Goal: Information Seeking & Learning: Learn about a topic

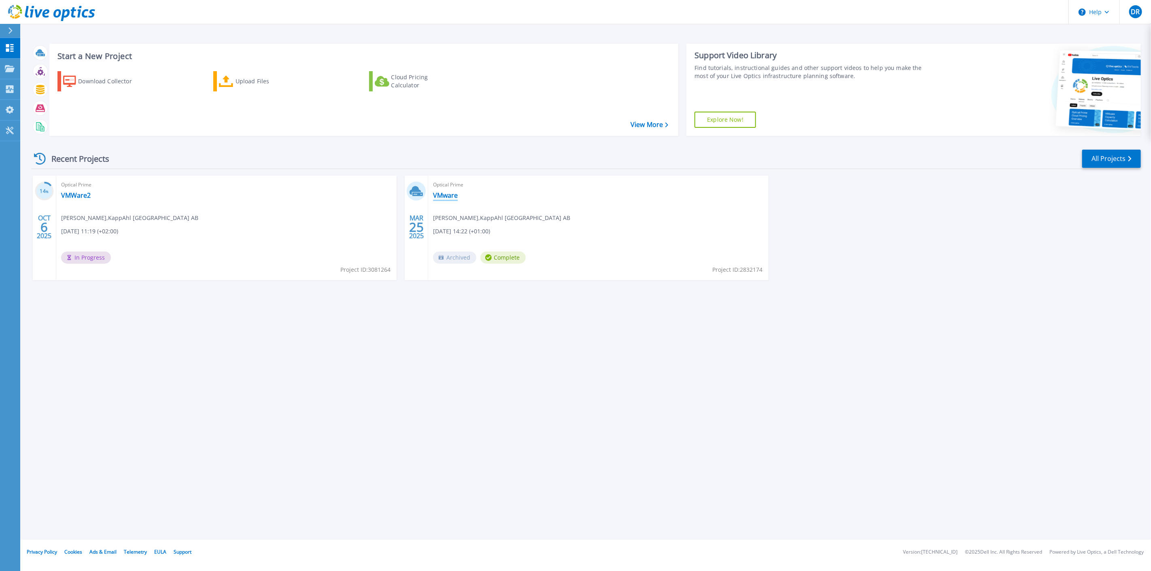
click at [439, 193] on link "VMware" at bounding box center [445, 195] width 25 height 8
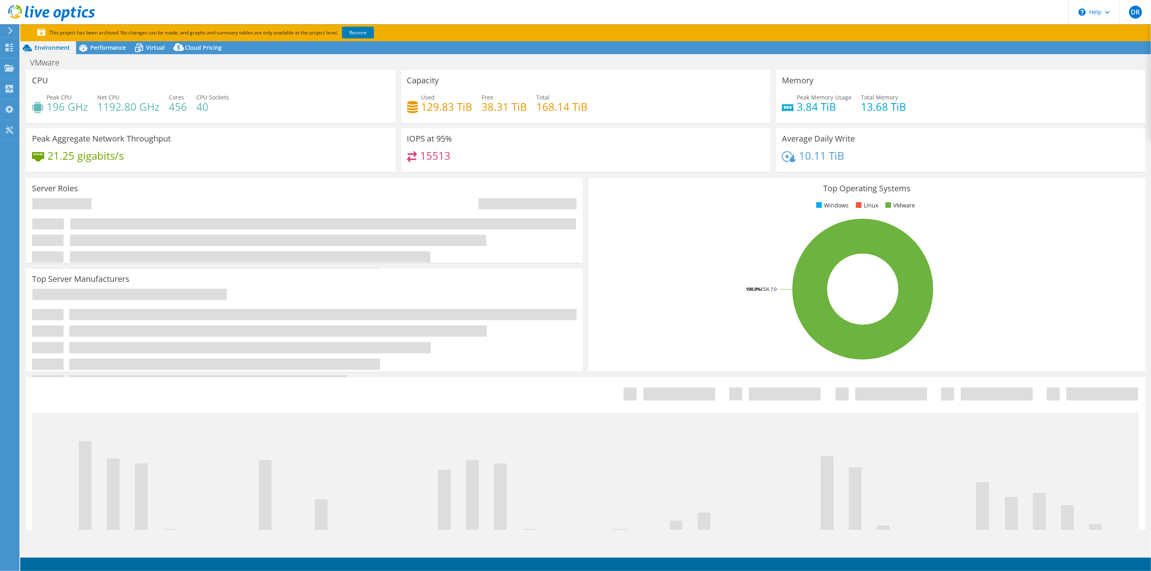
select select "USD"
select select "EUFrankfurt"
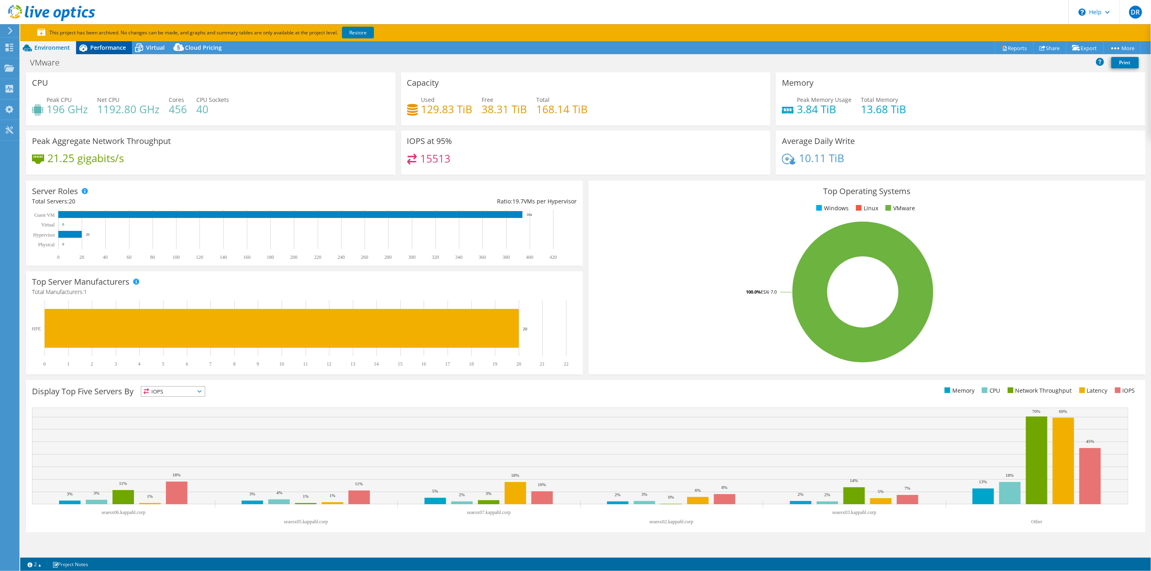
click at [88, 49] on icon at bounding box center [83, 48] width 14 height 14
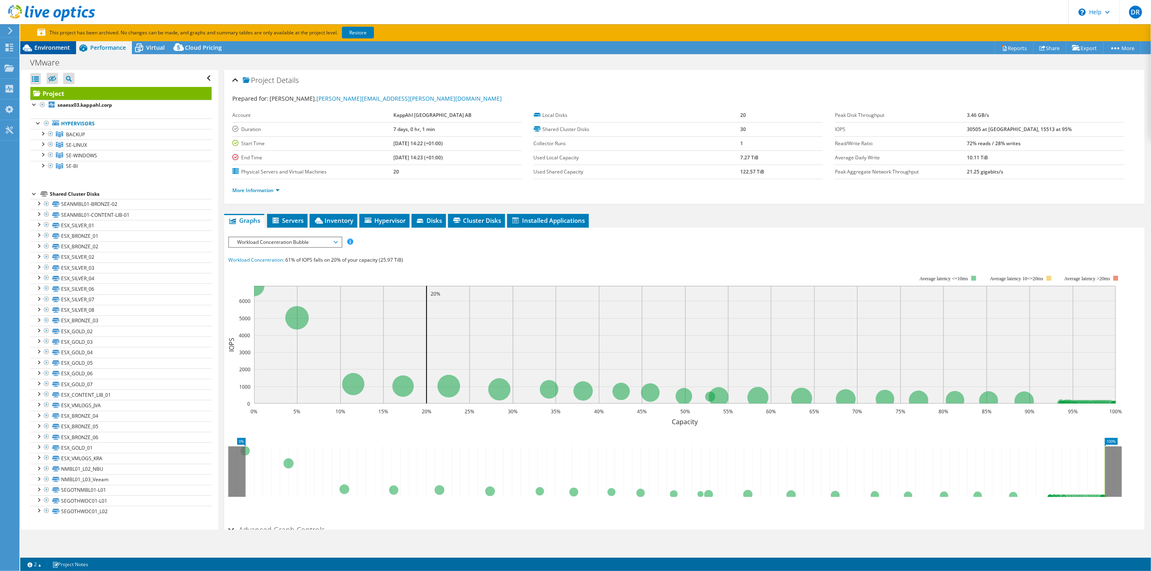
click at [62, 49] on span "Environment" at bounding box center [52, 48] width 36 height 8
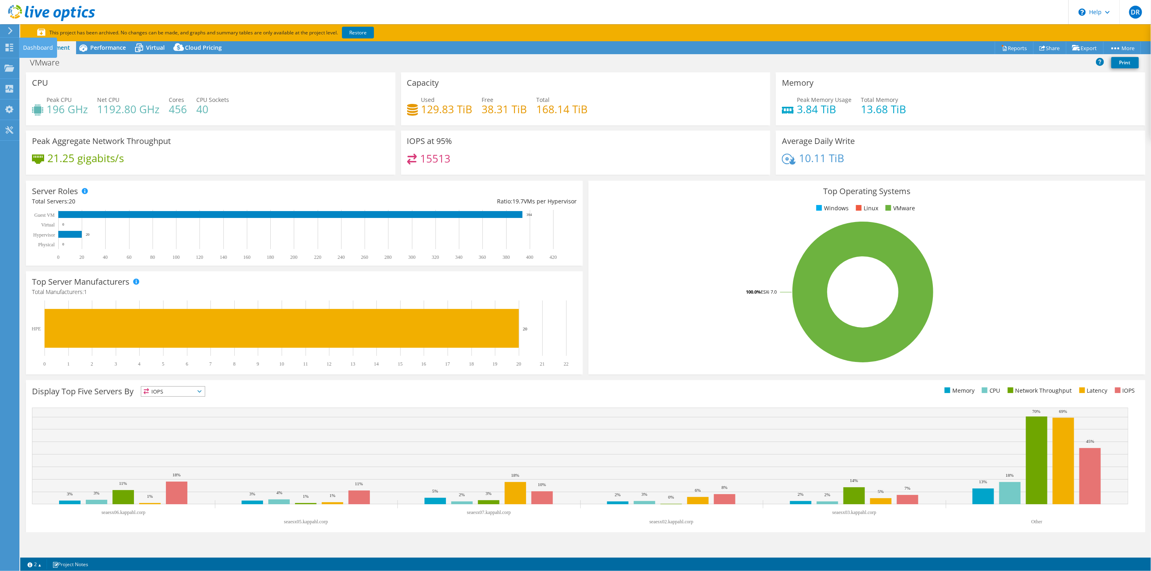
click at [335, 89] on div "CPU Peak CPU 196 GHz Net CPU 1192.80 GHz Cores 456 CPU Sockets 40" at bounding box center [210, 98] width 369 height 53
drag, startPoint x: 199, startPoint y: 86, endPoint x: 191, endPoint y: 84, distance: 8.6
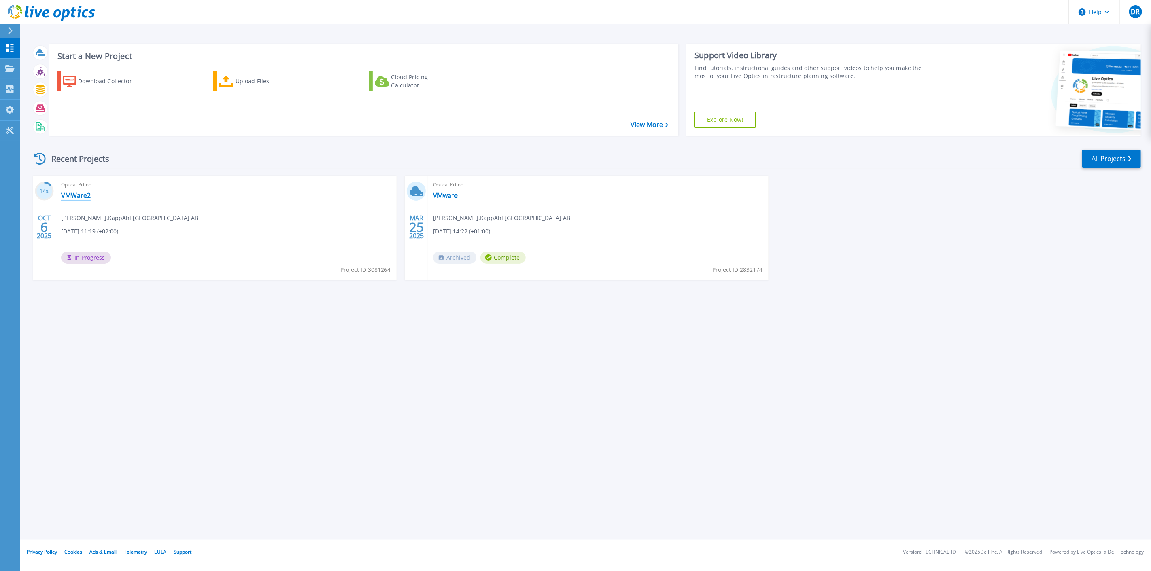
click at [76, 195] on link "VMWare2" at bounding box center [76, 195] width 30 height 8
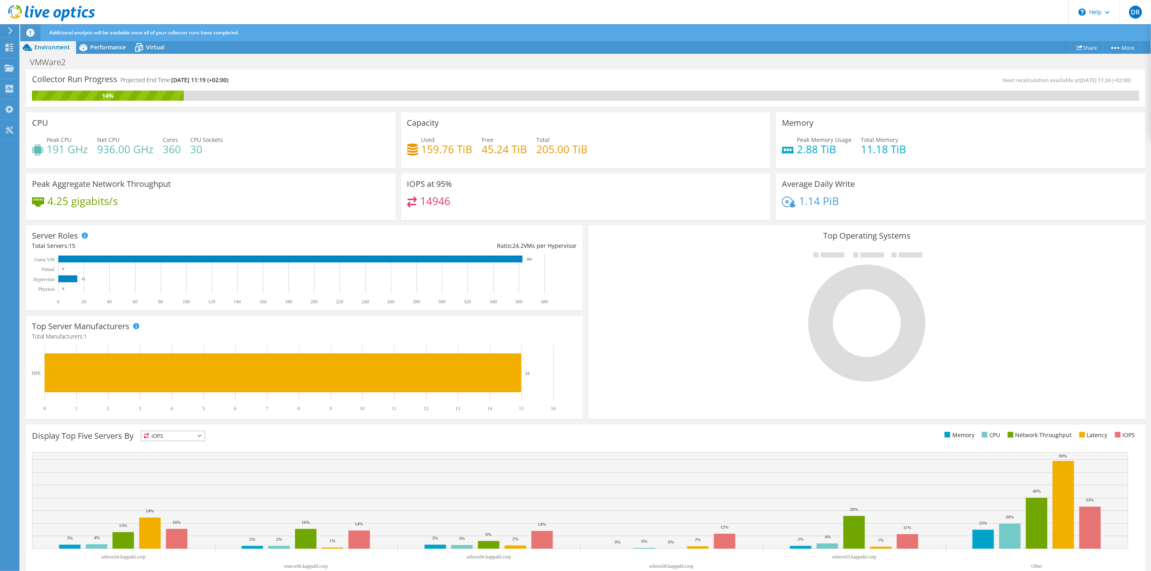
click at [324, 51] on div "Project Actions Project Actions Share More Project Details" at bounding box center [585, 47] width 1130 height 13
click at [326, 64] on div "VMWare2 Print" at bounding box center [585, 62] width 1130 height 15
click at [298, 81] on div "Collector Run Progress Projected End Time: 10/13/2025, 11:19 (+02:00)" at bounding box center [308, 83] width 553 height 15
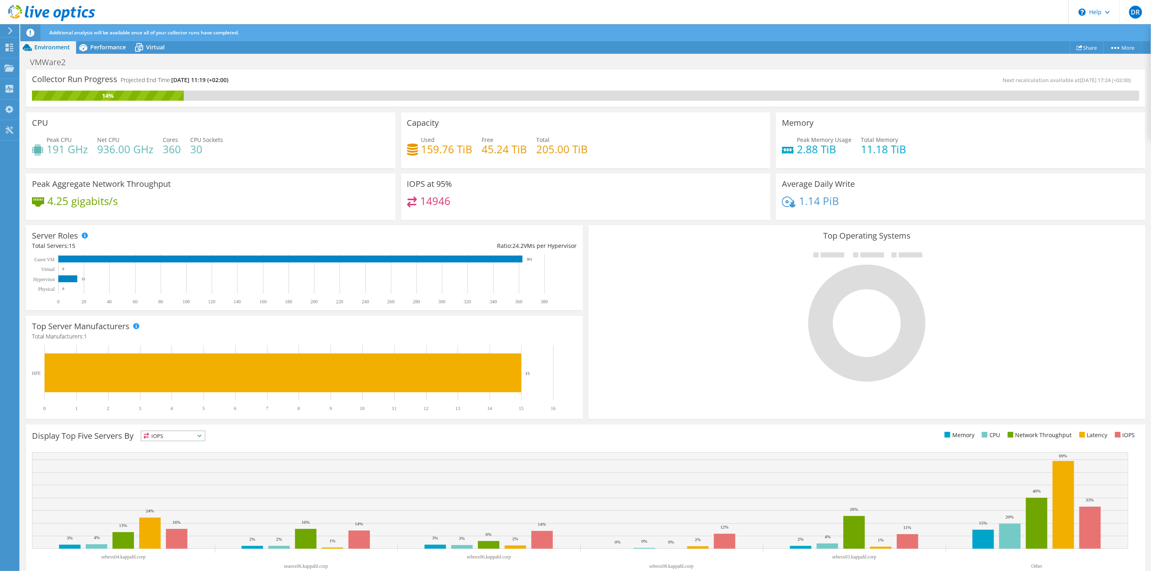
click at [658, 334] on div at bounding box center [866, 316] width 545 height 136
click at [439, 199] on h4 "14946" at bounding box center [435, 201] width 30 height 9
drag, startPoint x: 439, startPoint y: 199, endPoint x: 413, endPoint y: 184, distance: 29.9
click at [413, 184] on div "IOPS at 95% 14946" at bounding box center [585, 197] width 369 height 47
click at [413, 184] on h3 "IOPS at 95%" at bounding box center [429, 184] width 45 height 9
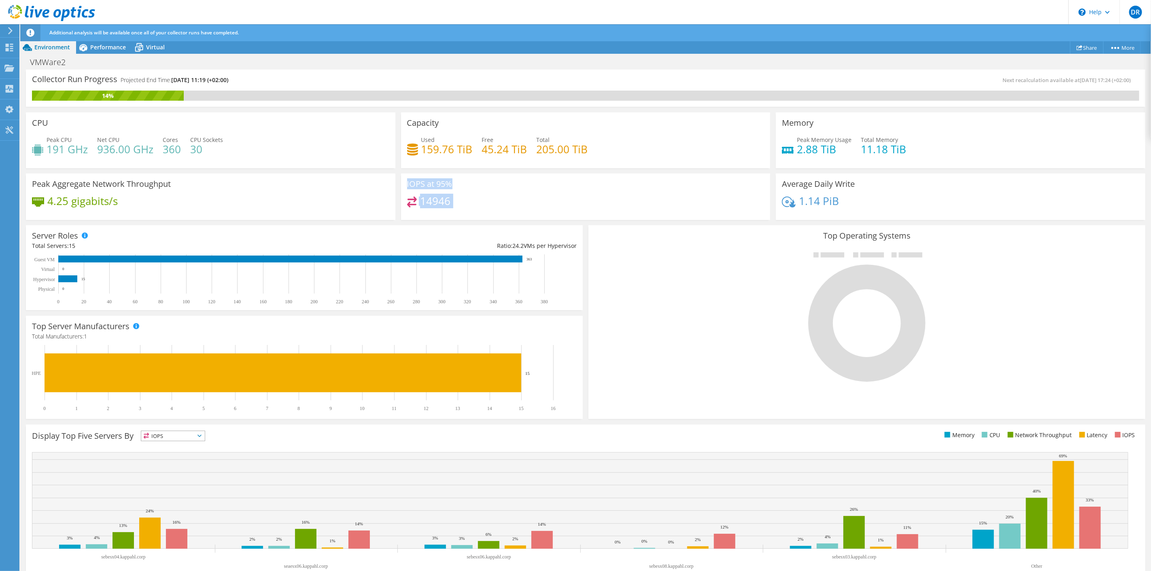
drag, startPoint x: 413, startPoint y: 184, endPoint x: 446, endPoint y: 199, distance: 36.4
click at [446, 199] on div "IOPS at 95% 14946" at bounding box center [585, 197] width 369 height 47
click at [703, 309] on div at bounding box center [866, 316] width 545 height 136
click at [105, 47] on span "Performance" at bounding box center [108, 47] width 36 height 8
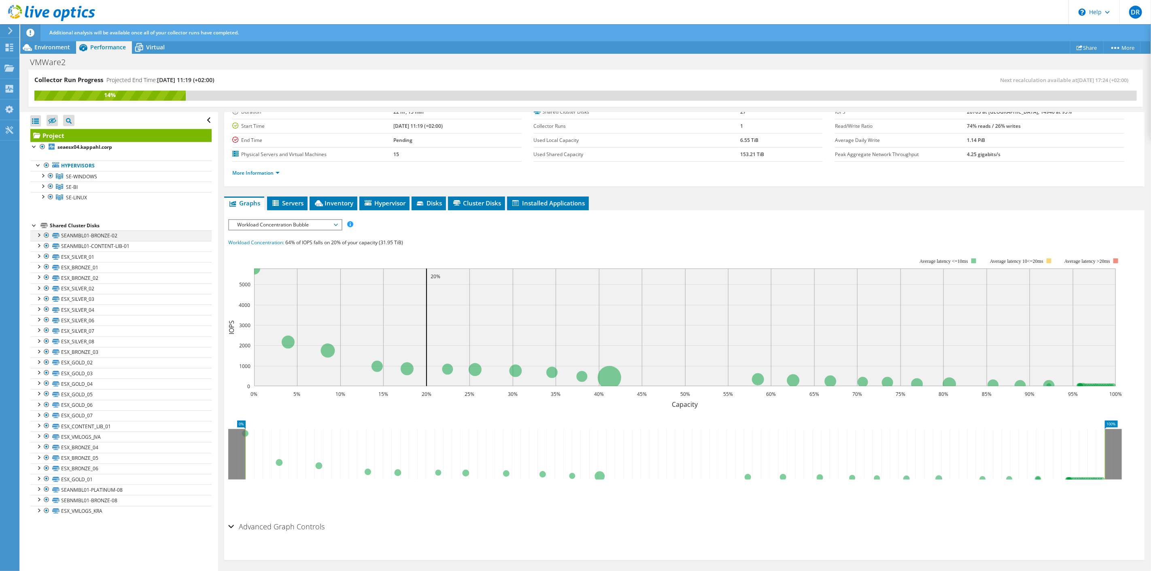
click at [46, 235] on div at bounding box center [46, 236] width 8 height 10
click at [47, 235] on div at bounding box center [46, 236] width 8 height 10
click at [38, 235] on div at bounding box center [38, 235] width 8 height 8
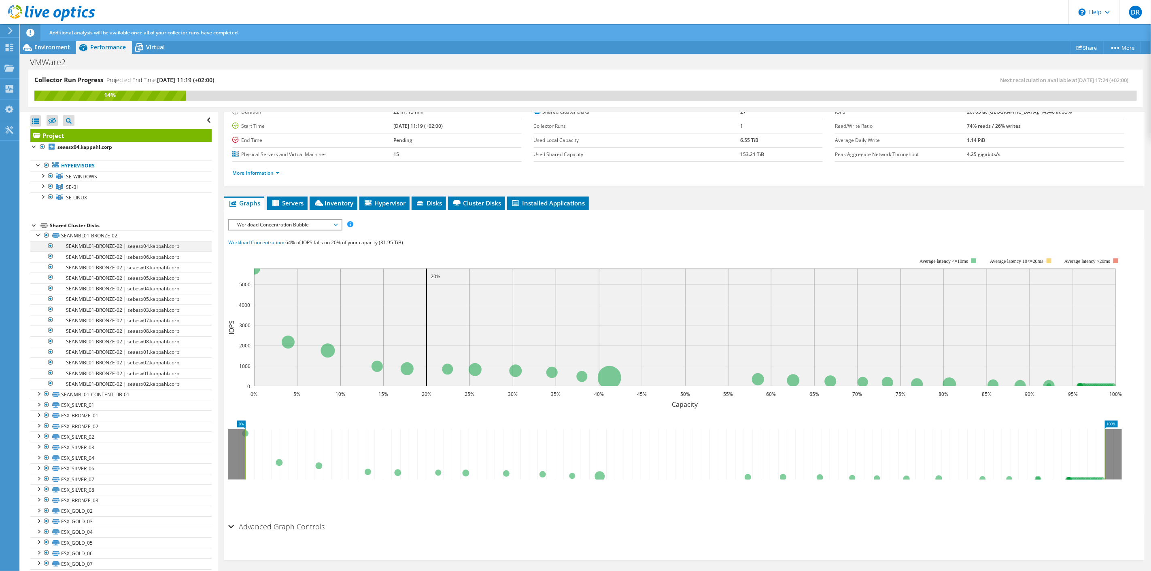
click at [51, 247] on div at bounding box center [51, 246] width 8 height 10
click at [50, 256] on div at bounding box center [51, 257] width 8 height 10
click at [39, 234] on div at bounding box center [38, 235] width 8 height 8
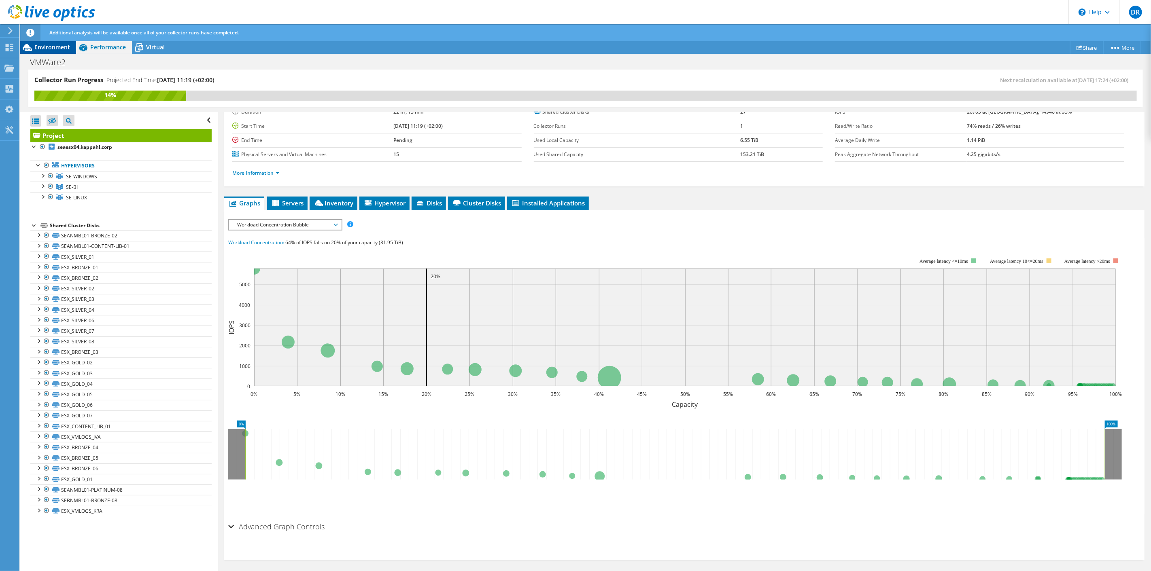
click at [56, 47] on span "Environment" at bounding box center [52, 47] width 36 height 8
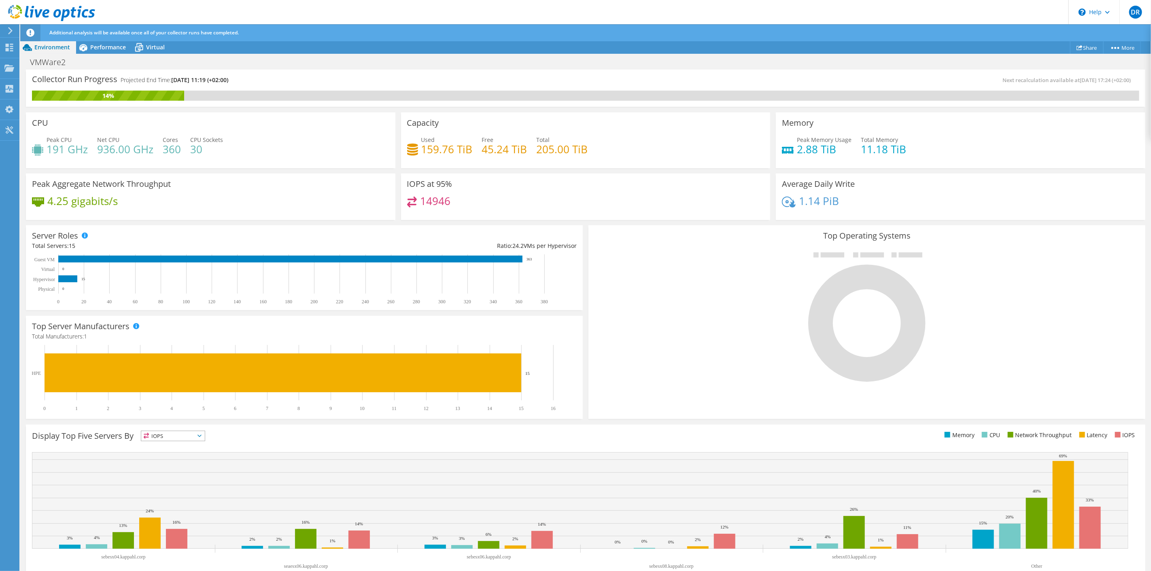
scroll to position [0, 0]
click at [433, 149] on h4 "159.76 TiB" at bounding box center [446, 149] width 51 height 9
drag, startPoint x: 433, startPoint y: 149, endPoint x: 574, endPoint y: 146, distance: 141.6
click at [574, 146] on div "Used 159.76 TiB Free 45.24 TiB Total 205.00 TiB" at bounding box center [585, 149] width 357 height 26
click at [591, 187] on div "IOPS at 95% 14946" at bounding box center [585, 197] width 369 height 47
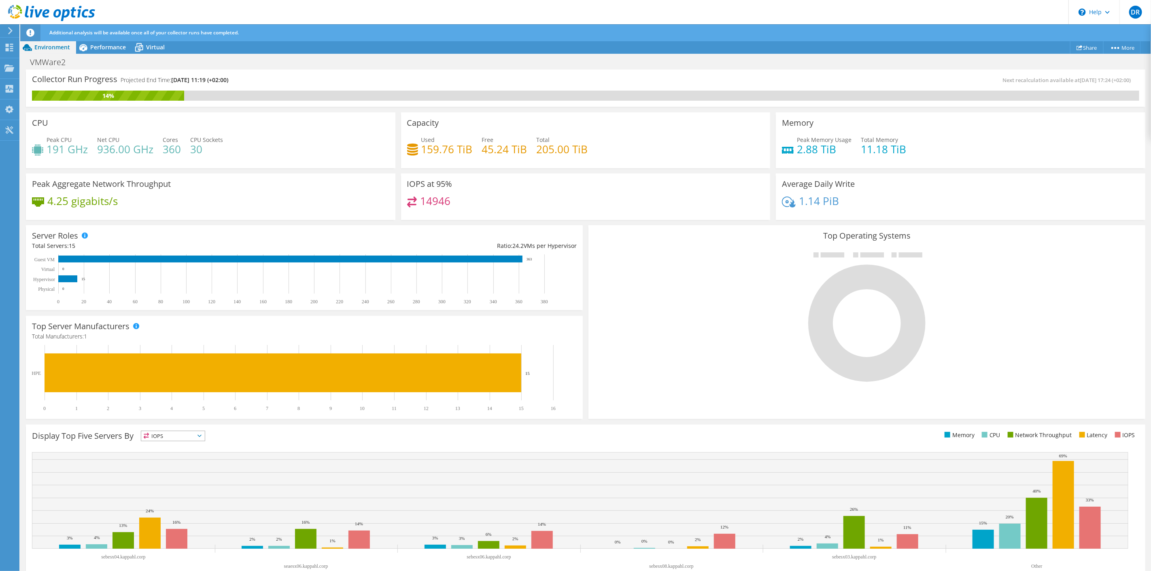
click at [425, 151] on h4 "159.76 TiB" at bounding box center [446, 149] width 51 height 9
drag, startPoint x: 425, startPoint y: 151, endPoint x: 577, endPoint y: 151, distance: 151.7
click at [575, 147] on div "Used 159.76 TiB Free 45.24 TiB Total 205.00 TiB" at bounding box center [585, 149] width 357 height 26
click at [600, 203] on div "14946" at bounding box center [585, 205] width 357 height 17
click at [435, 147] on h4 "159.76 TiB" at bounding box center [446, 149] width 51 height 9
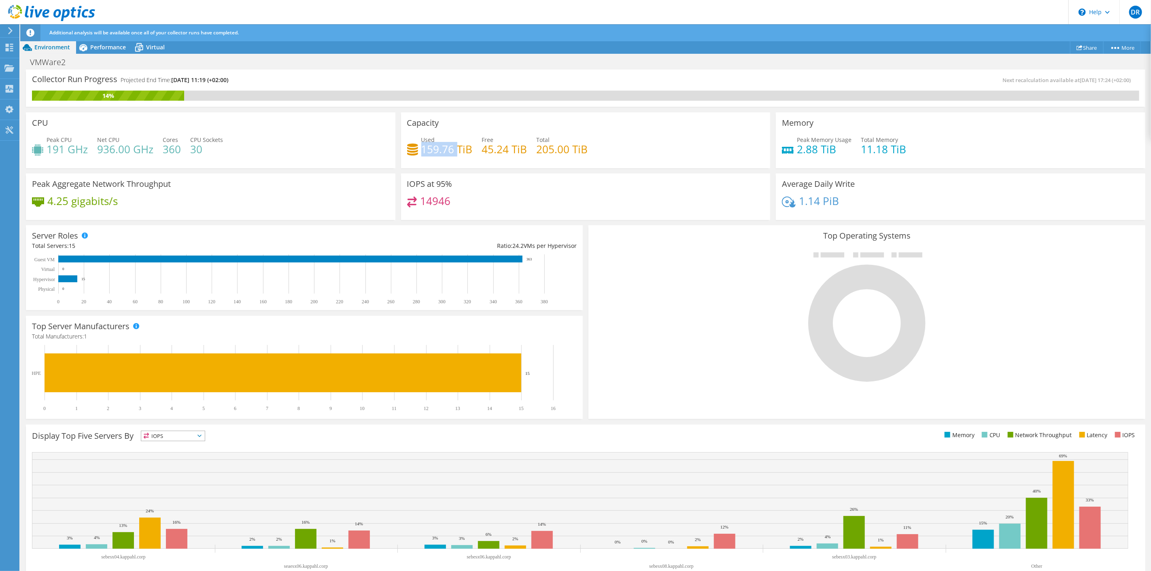
click at [435, 147] on h4 "159.76 TiB" at bounding box center [446, 149] width 51 height 9
drag, startPoint x: 435, startPoint y: 147, endPoint x: 549, endPoint y: 176, distance: 117.7
click at [546, 150] on div "Used 159.76 TiB Free 45.24 TiB Total 205.00 TiB" at bounding box center [585, 149] width 357 height 26
drag, startPoint x: 585, startPoint y: 164, endPoint x: 587, endPoint y: 203, distance: 38.5
click at [585, 164] on div "Capacity Used 159.76 TiB Free 45.24 TiB Total 205.00 TiB" at bounding box center [585, 140] width 369 height 56
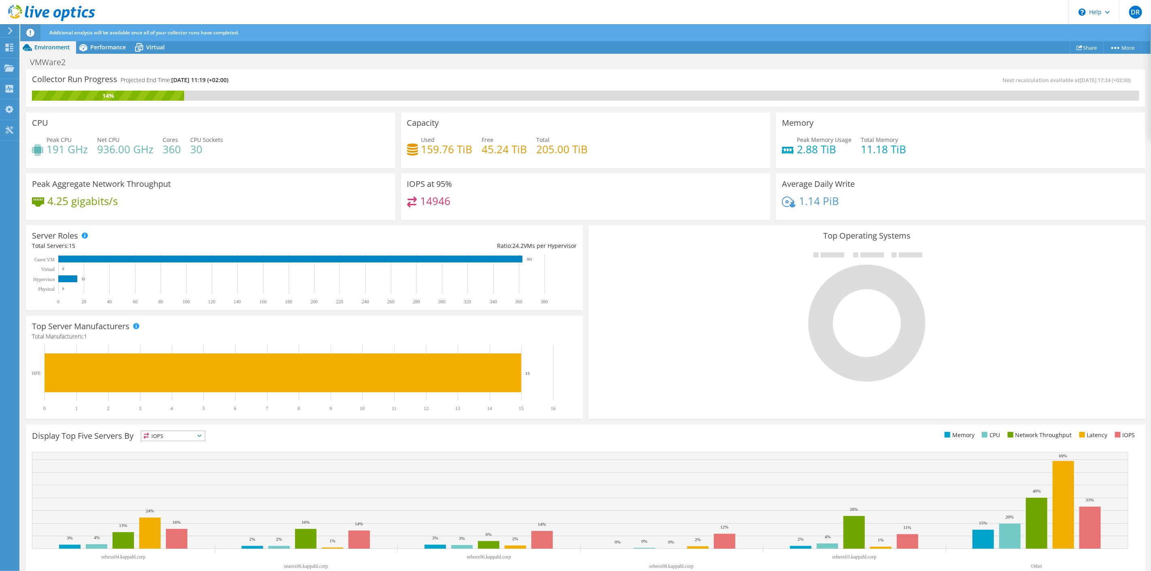
click at [614, 242] on div "Top Operating Systems Windows Linux VMware" at bounding box center [866, 322] width 557 height 194
click at [581, 148] on h4 "205.00 TiB" at bounding box center [561, 149] width 51 height 9
drag, startPoint x: 581, startPoint y: 148, endPoint x: 422, endPoint y: 127, distance: 161.2
click at [422, 127] on div "Capacity Used 159.76 TiB Free 45.24 TiB Total 205.00 TiB" at bounding box center [585, 140] width 369 height 56
click at [422, 127] on h3 "Capacity" at bounding box center [423, 123] width 32 height 9
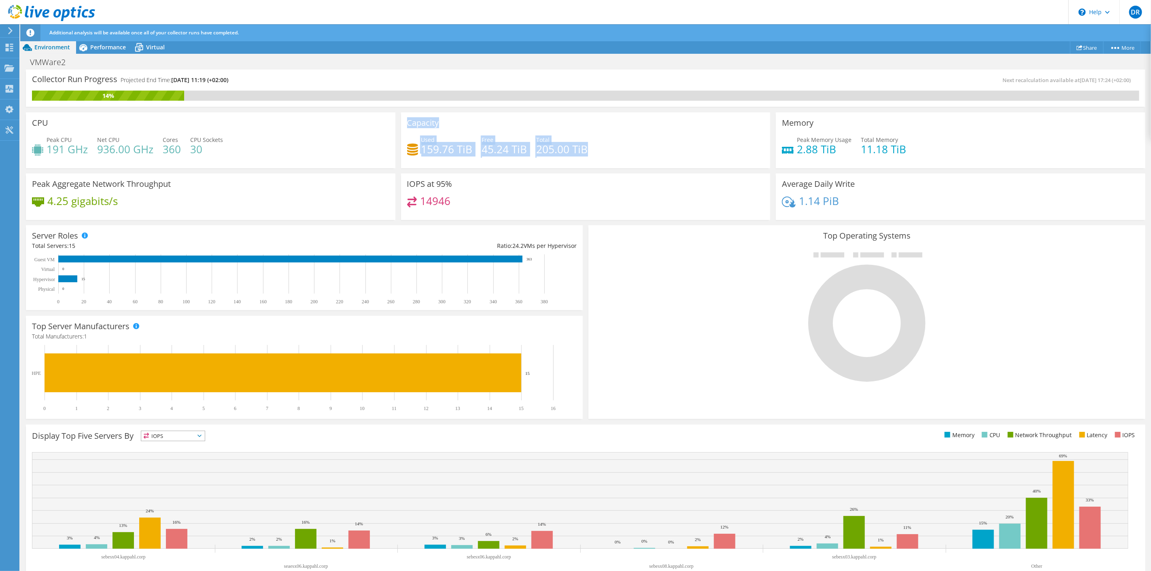
drag, startPoint x: 422, startPoint y: 127, endPoint x: 575, endPoint y: 148, distance: 155.2
click at [575, 148] on div "Capacity Used 159.76 TiB Free 45.24 TiB Total 205.00 TiB" at bounding box center [585, 140] width 369 height 56
click at [637, 282] on div at bounding box center [866, 316] width 545 height 136
click at [578, 147] on h4 "205.00 TiB" at bounding box center [561, 149] width 51 height 9
drag, startPoint x: 578, startPoint y: 147, endPoint x: 410, endPoint y: 123, distance: 169.2
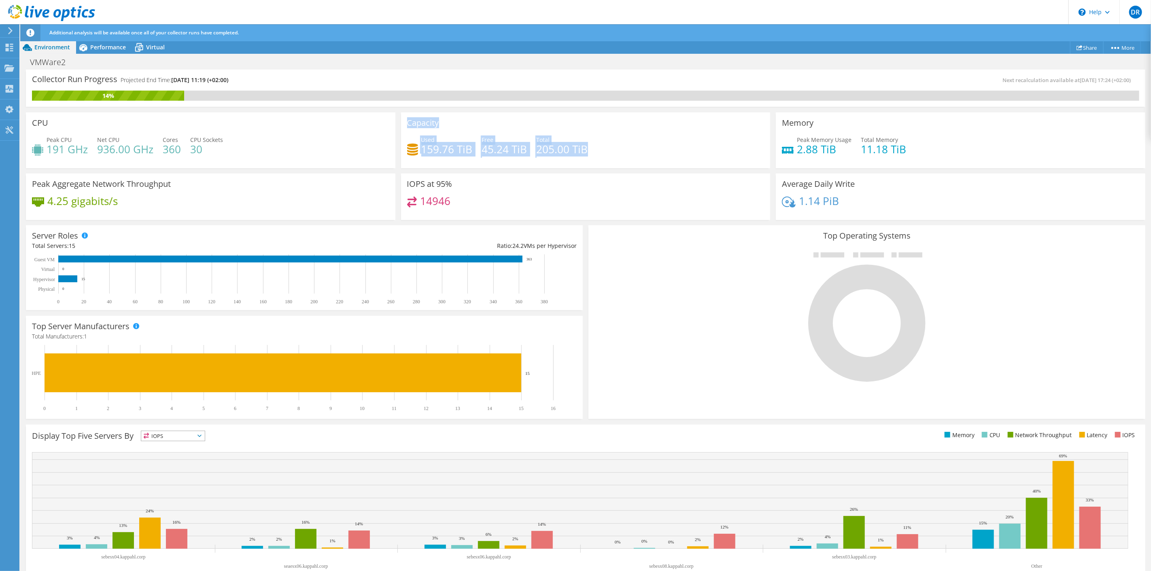
click at [410, 123] on div "Capacity Used 159.76 TiB Free 45.24 TiB Total 205.00 TiB" at bounding box center [585, 140] width 369 height 56
click at [410, 123] on h3 "Capacity" at bounding box center [423, 123] width 32 height 9
drag, startPoint x: 410, startPoint y: 123, endPoint x: 592, endPoint y: 150, distance: 183.7
click at [592, 150] on div "Capacity Used 159.76 TiB Free 45.24 TiB Total 205.00 TiB" at bounding box center [585, 140] width 369 height 56
click at [628, 287] on div at bounding box center [866, 316] width 545 height 136
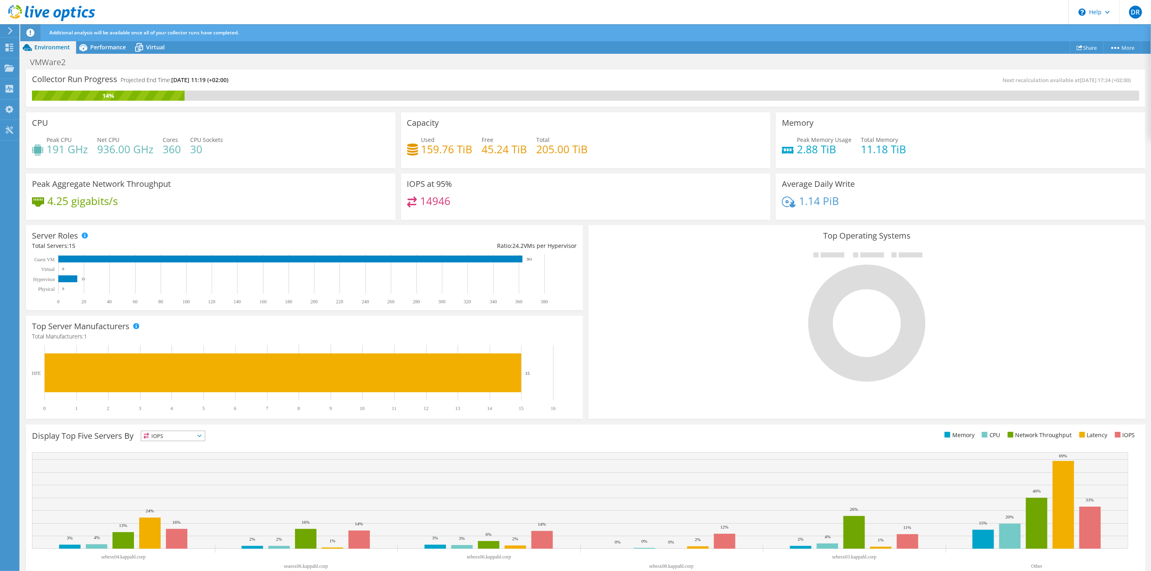
click at [611, 317] on div at bounding box center [866, 316] width 545 height 136
drag, startPoint x: 596, startPoint y: 346, endPoint x: 596, endPoint y: 342, distance: 4.5
click at [596, 342] on div at bounding box center [866, 316] width 545 height 136
drag, startPoint x: 599, startPoint y: 336, endPoint x: 599, endPoint y: 357, distance: 21.0
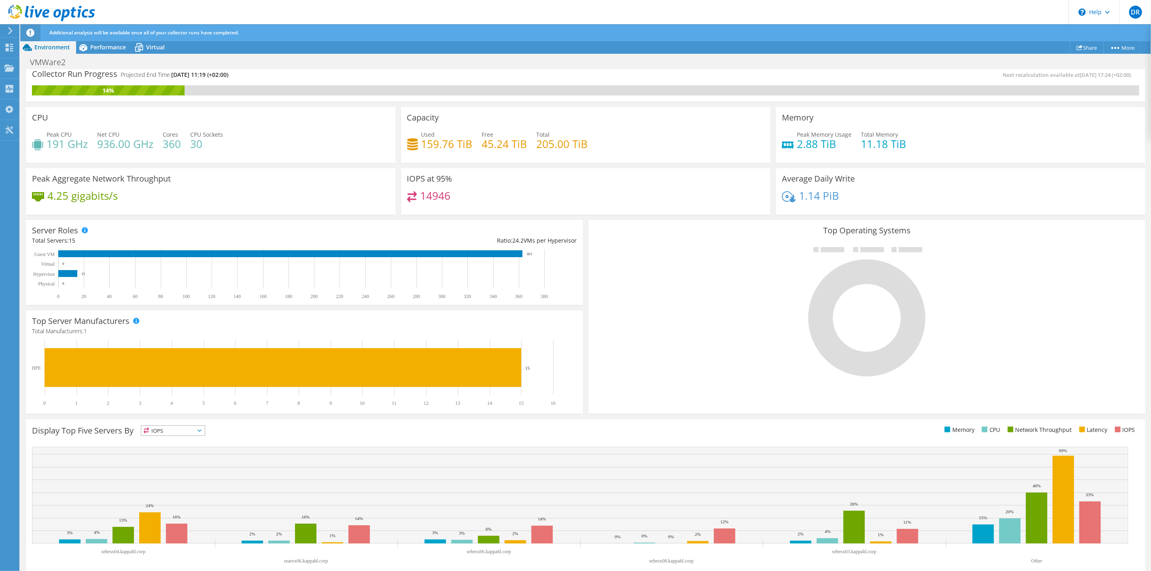
drag, startPoint x: 599, startPoint y: 357, endPoint x: 602, endPoint y: 340, distance: 17.2
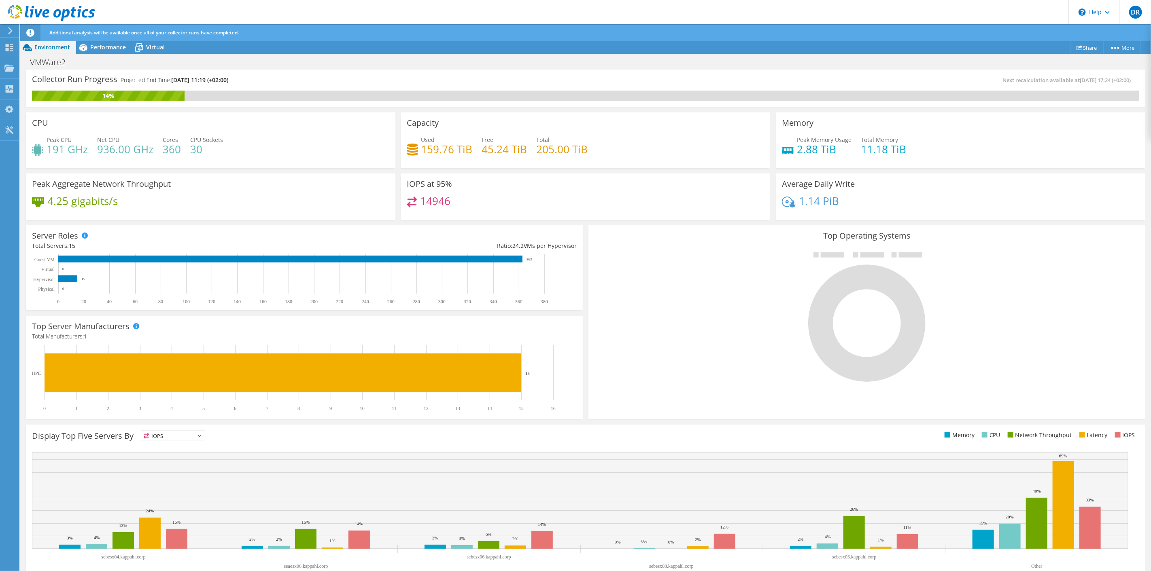
drag, startPoint x: 602, startPoint y: 359, endPoint x: 606, endPoint y: 329, distance: 29.8
click at [407, 181] on h3 "IOPS at 95%" at bounding box center [429, 184] width 45 height 9
drag, startPoint x: 447, startPoint y: 203, endPoint x: 405, endPoint y: 182, distance: 47.9
click at [405, 182] on div "IOPS at 95% 14946" at bounding box center [585, 197] width 369 height 47
click at [407, 182] on h3 "IOPS at 95%" at bounding box center [429, 184] width 45 height 9
